Goal: Use online tool/utility: Utilize a website feature to perform a specific function

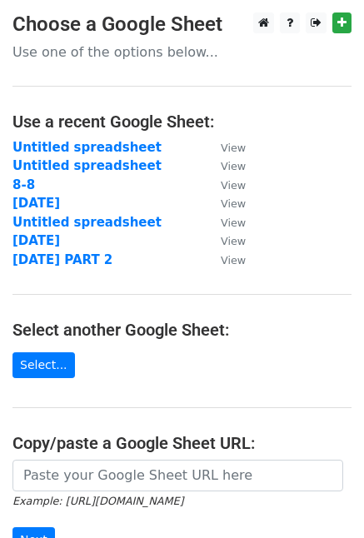
scroll to position [235, 0]
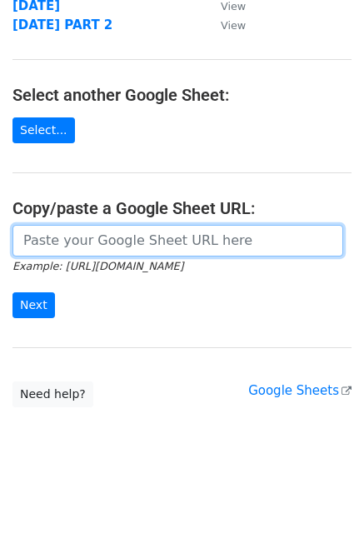
click at [69, 237] on input "url" at bounding box center [177, 241] width 330 height 32
paste input "[URL][DOMAIN_NAME]"
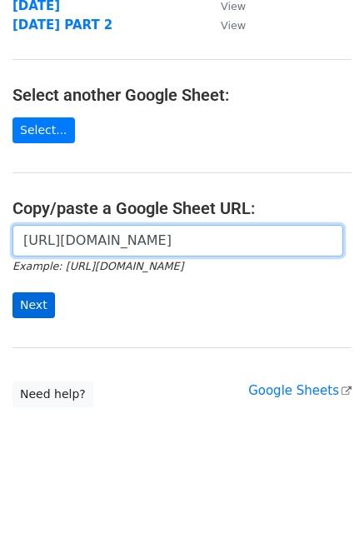
type input "[URL][DOMAIN_NAME]"
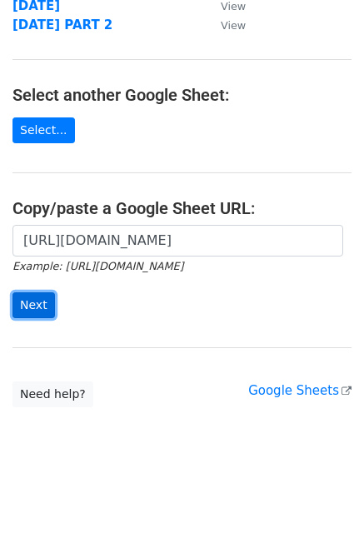
click at [31, 305] on input "Next" at bounding box center [33, 305] width 42 height 26
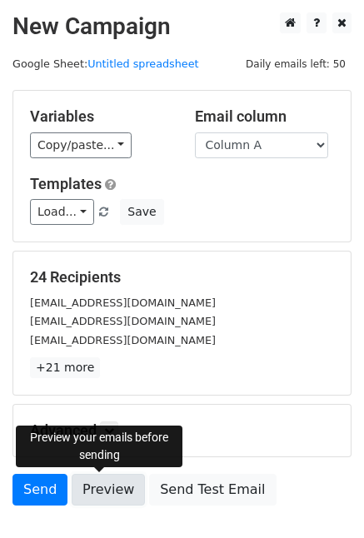
click at [93, 484] on link "Preview" at bounding box center [108, 490] width 73 height 32
